Goal: Check status: Check status

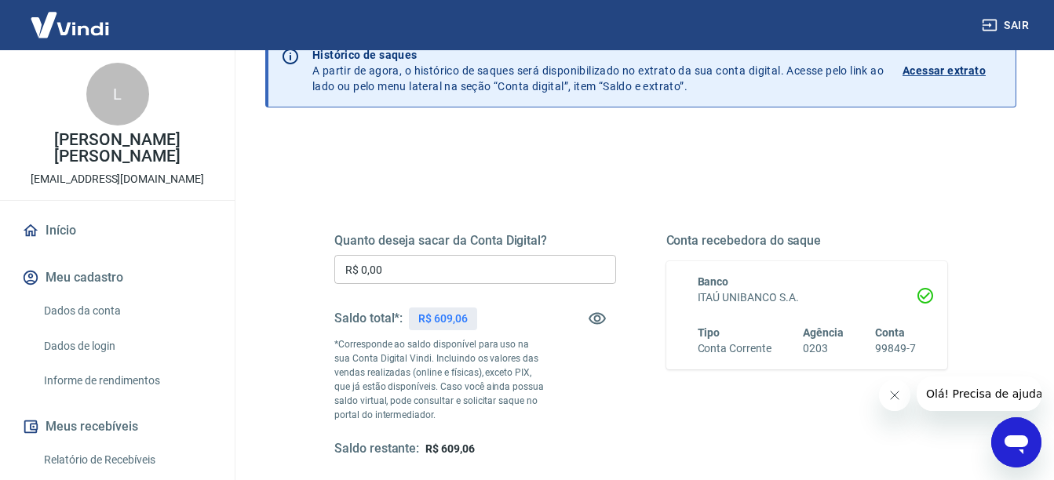
scroll to position [63, 0]
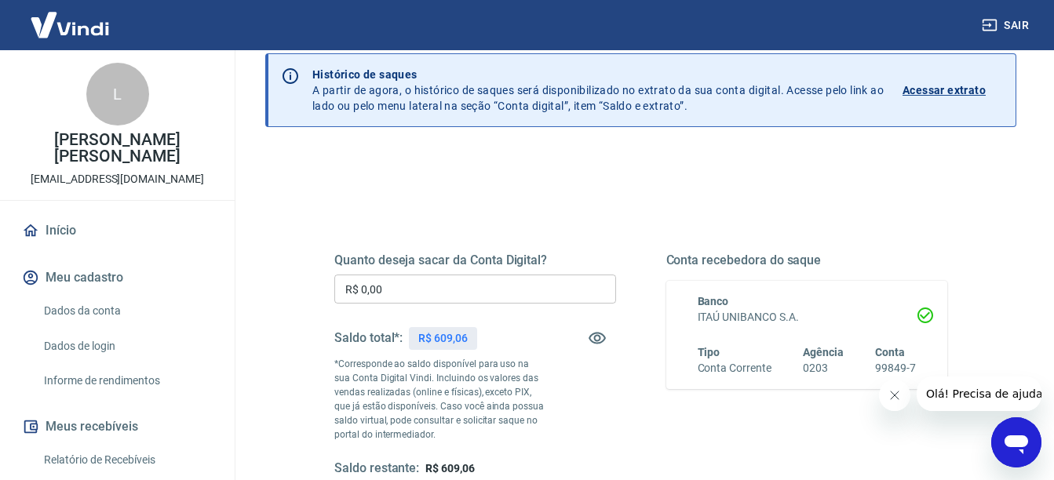
click at [973, 91] on p "Acessar extrato" at bounding box center [943, 90] width 83 height 16
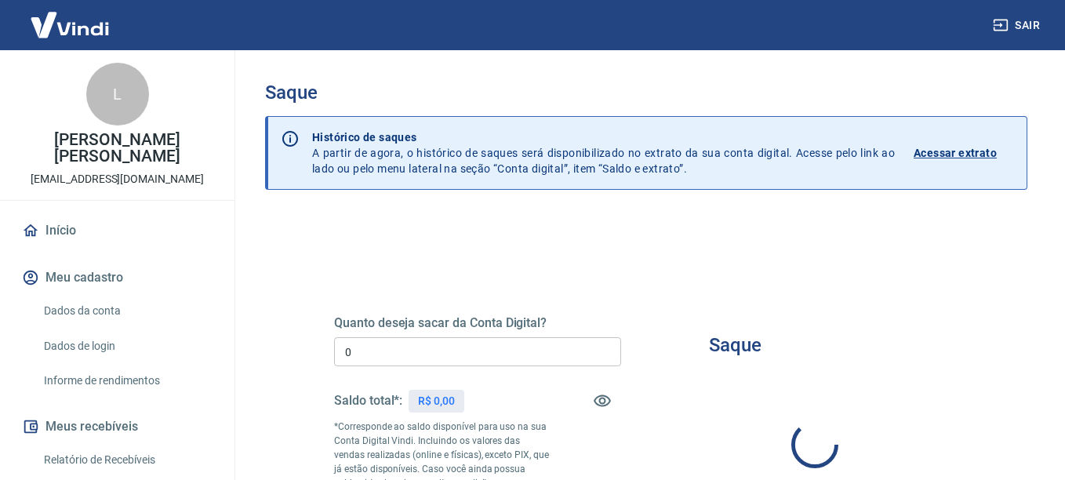
type input "R$ 0,00"
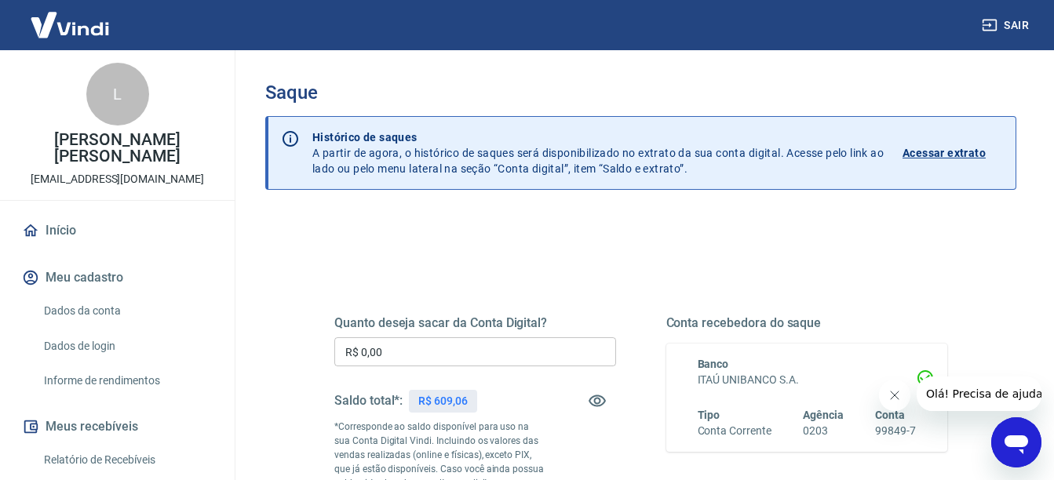
scroll to position [31, 0]
